Goal: Transaction & Acquisition: Obtain resource

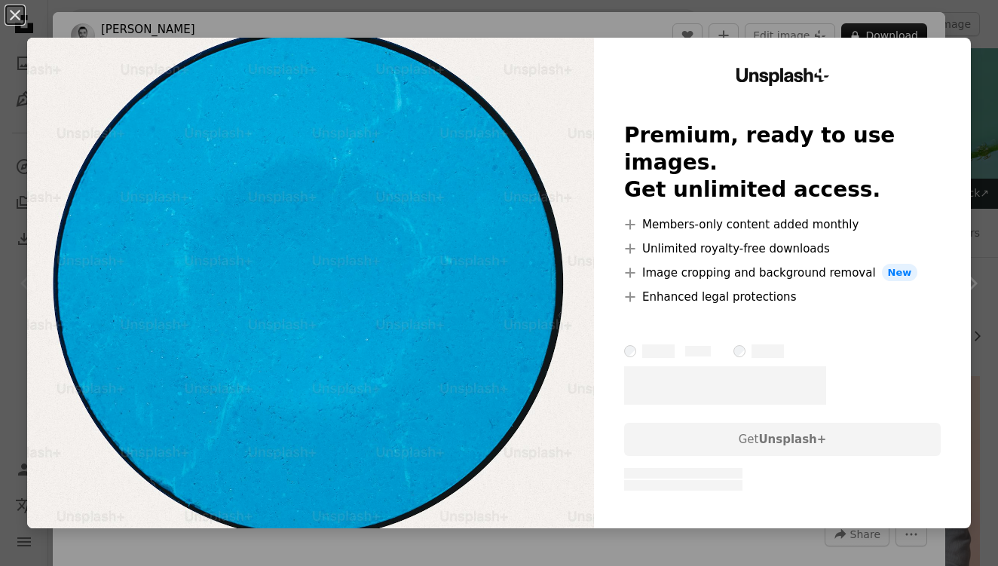
scroll to position [225, 0]
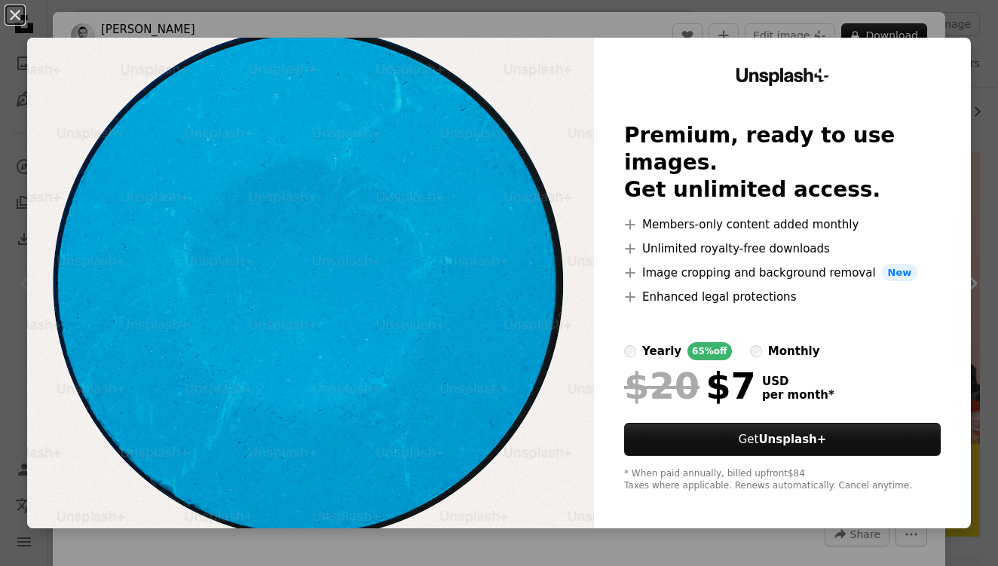
click at [525, 456] on img at bounding box center [310, 283] width 567 height 491
click at [51, 553] on div "An X shape Unsplash+ Premium, ready to use images. Get unlimited access. A plus…" at bounding box center [499, 283] width 998 height 566
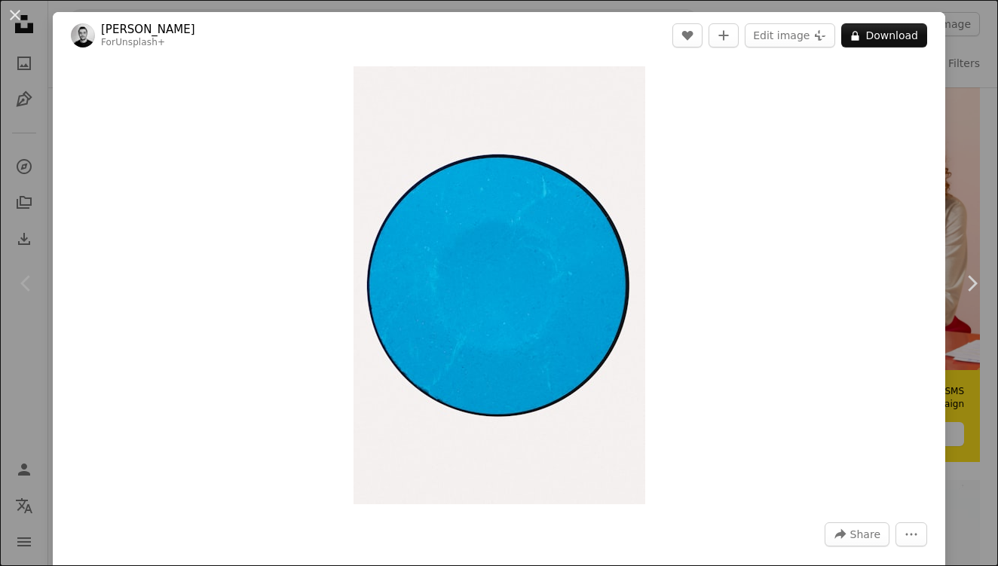
scroll to position [25, 0]
